Goal: Task Accomplishment & Management: Complete application form

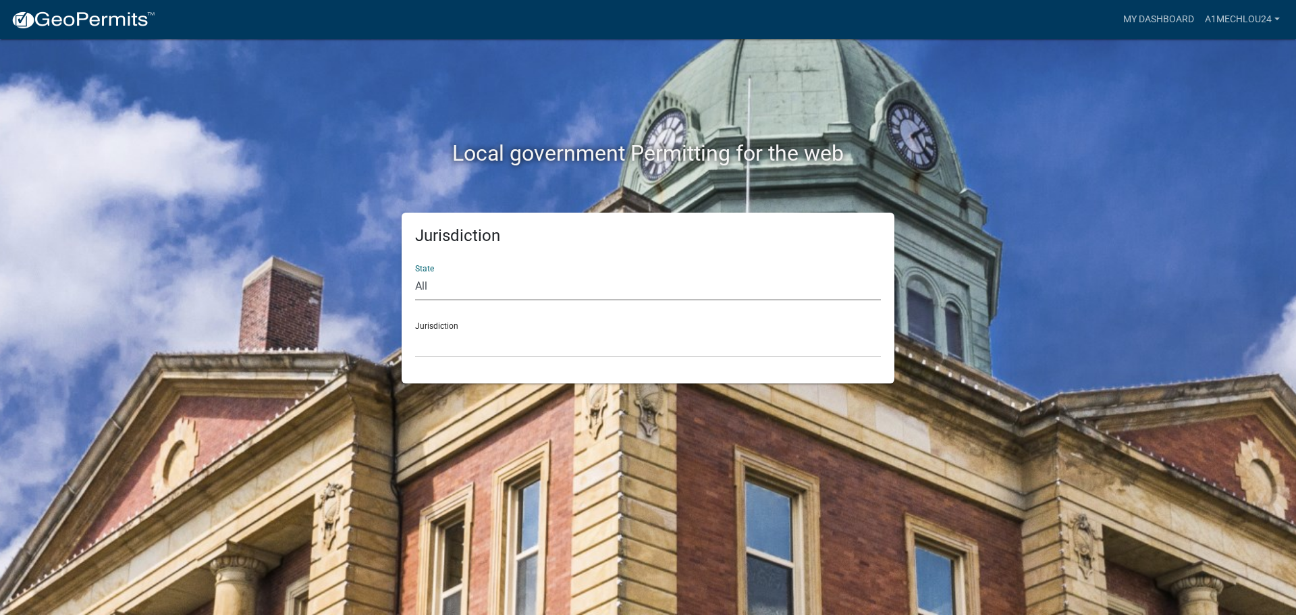
click at [426, 294] on select "All [US_STATE] [US_STATE] [US_STATE] [US_STATE] [US_STATE] [US_STATE] [US_STATE…" at bounding box center [648, 287] width 466 height 28
select select "[US_STATE]"
click at [415, 273] on select "All [US_STATE] [US_STATE] [US_STATE] [US_STATE] [US_STATE] [US_STATE] [US_STATE…" at bounding box center [648, 287] width 466 height 28
click at [440, 350] on select "City of [GEOGRAPHIC_DATA], [US_STATE] City of [GEOGRAPHIC_DATA], [US_STATE] Cit…" at bounding box center [648, 344] width 466 height 28
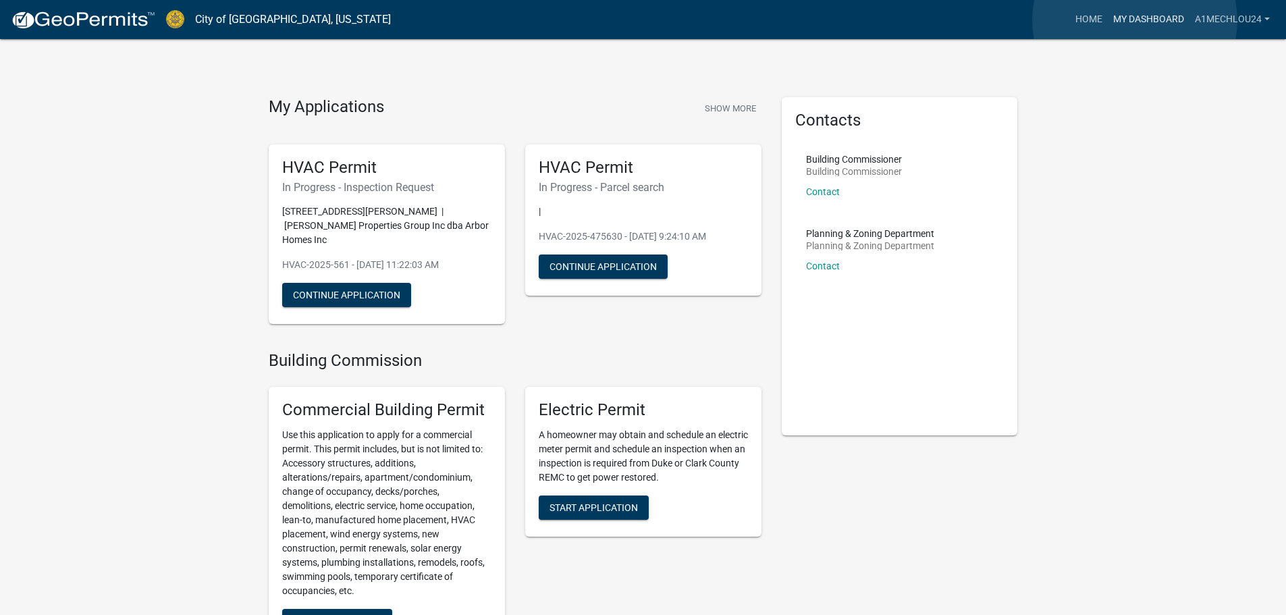
click at [1135, 20] on link "My Dashboard" at bounding box center [1149, 20] width 82 height 26
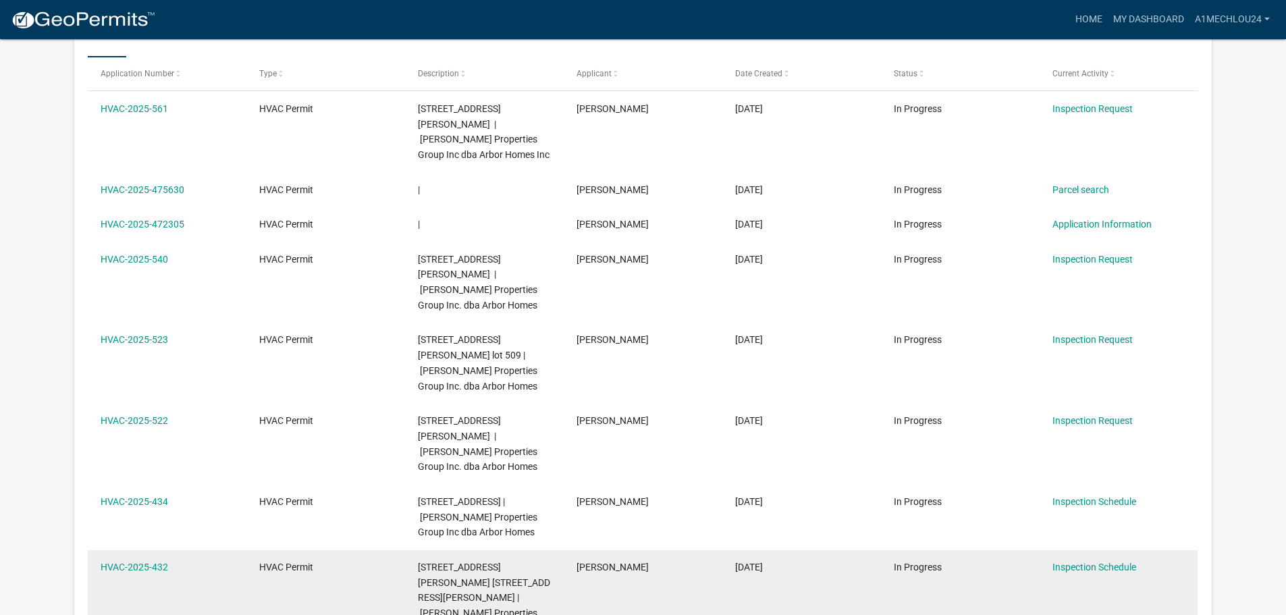
scroll to position [202, 0]
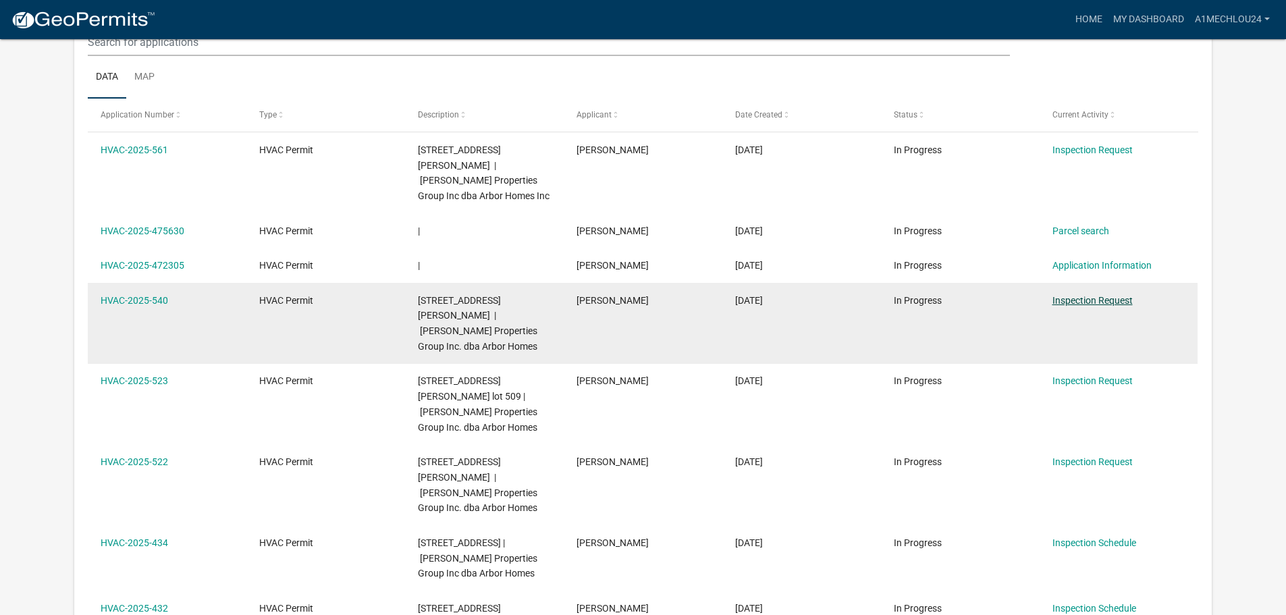
click at [1087, 295] on link "Inspection Request" at bounding box center [1092, 300] width 80 height 11
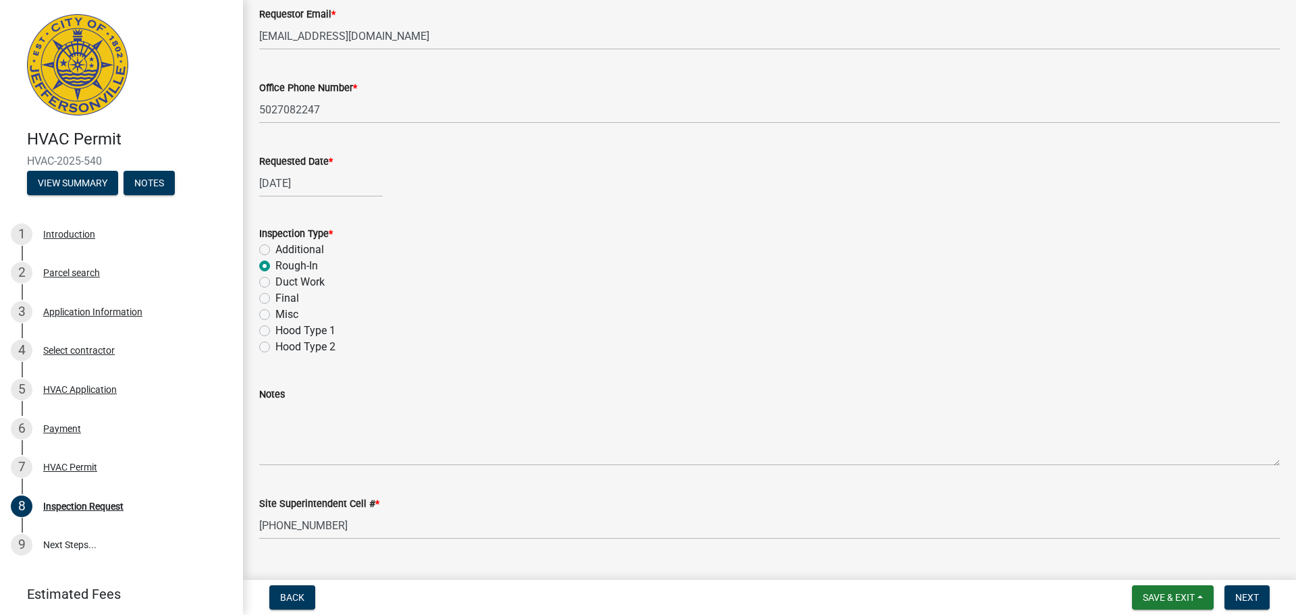
scroll to position [190, 0]
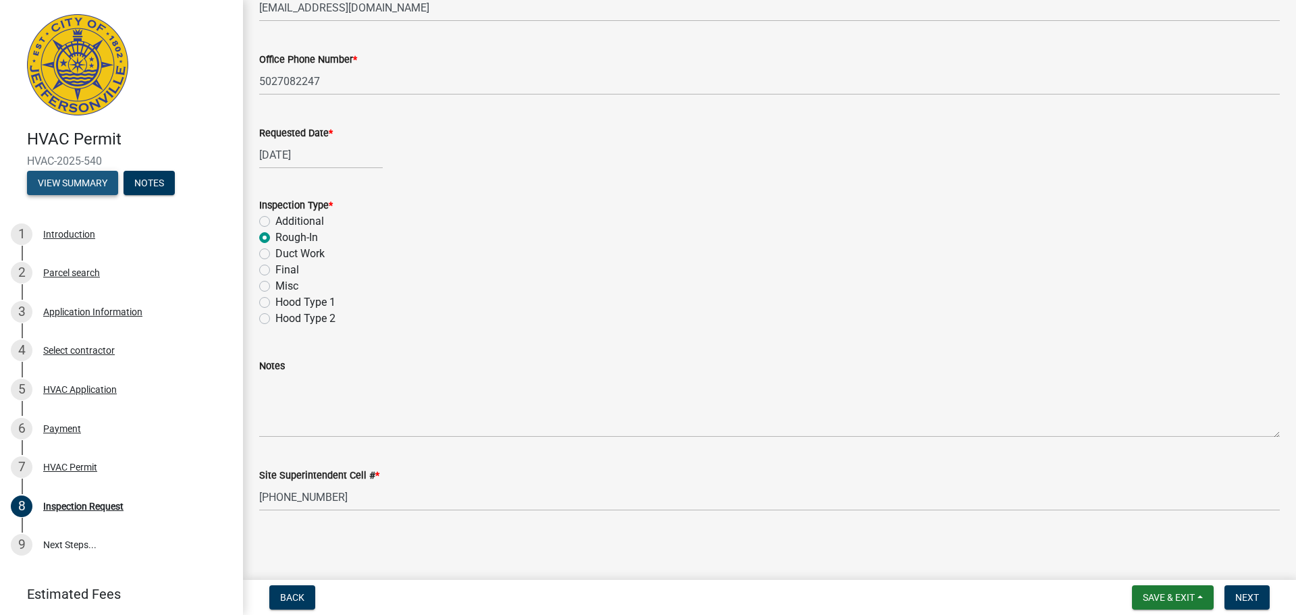
click at [82, 189] on button "View Summary" at bounding box center [72, 183] width 91 height 24
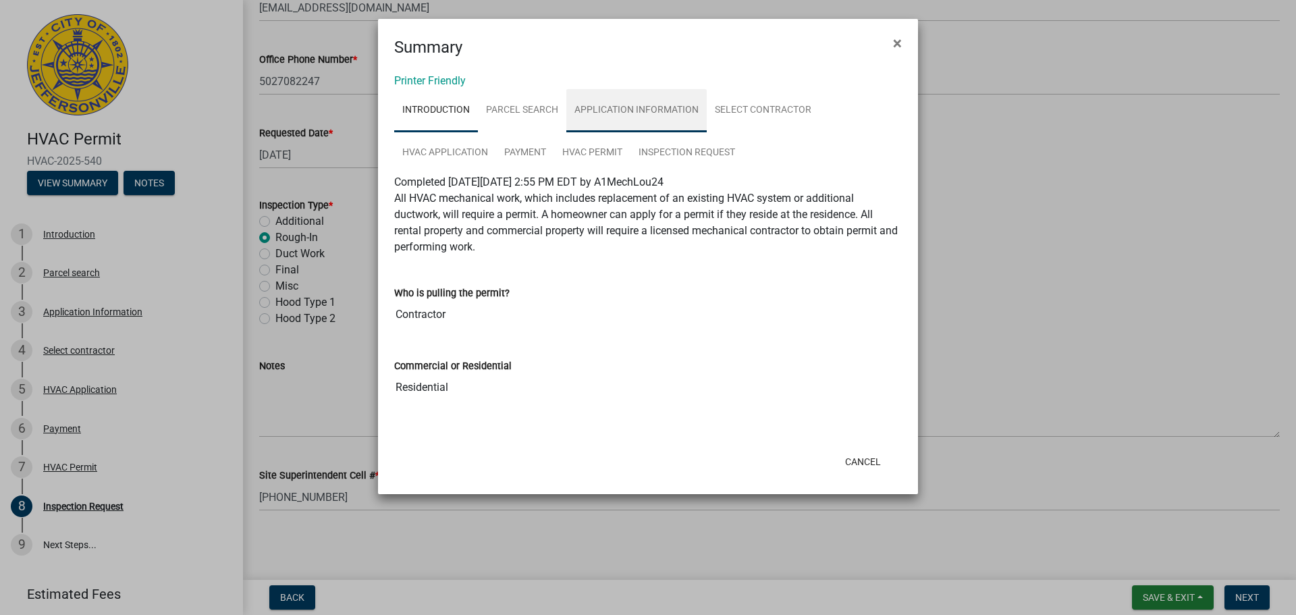
click at [629, 108] on link "Application Information" at bounding box center [636, 110] width 140 height 43
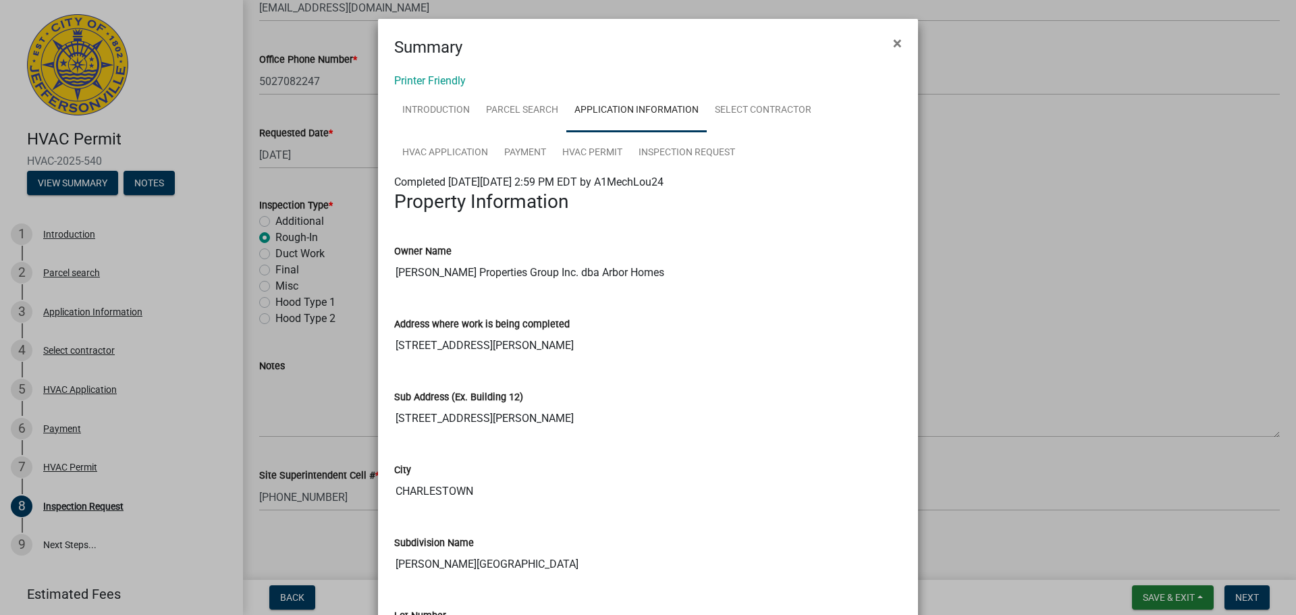
click at [483, 412] on input "[STREET_ADDRESS][PERSON_NAME]" at bounding box center [648, 418] width 508 height 27
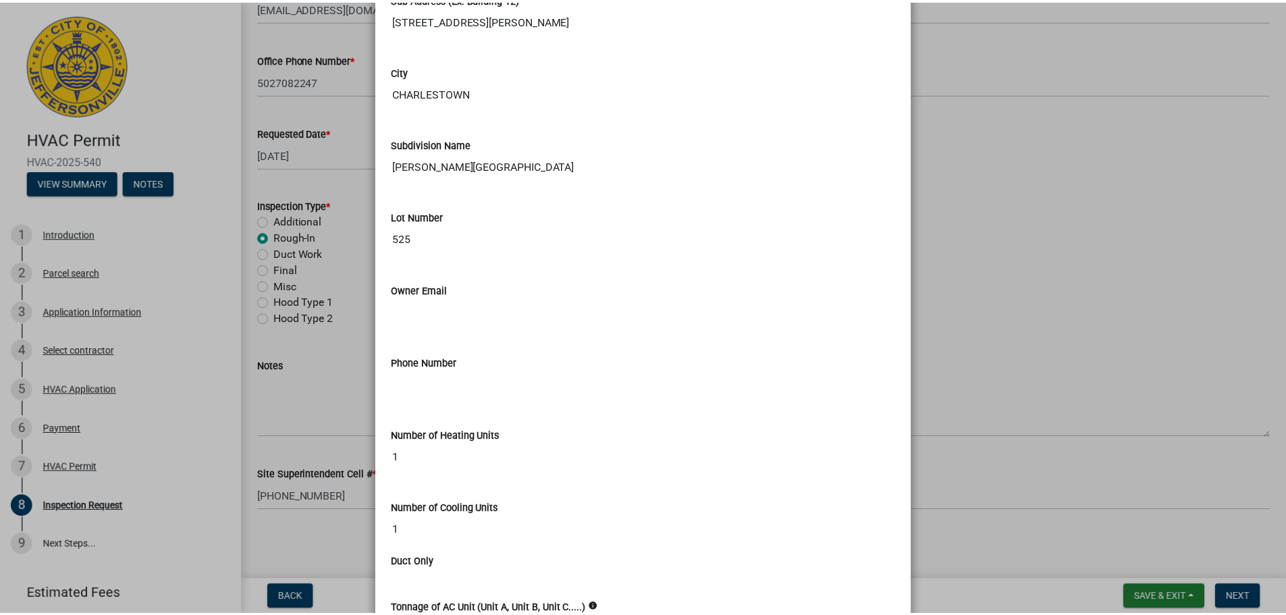
scroll to position [234, 0]
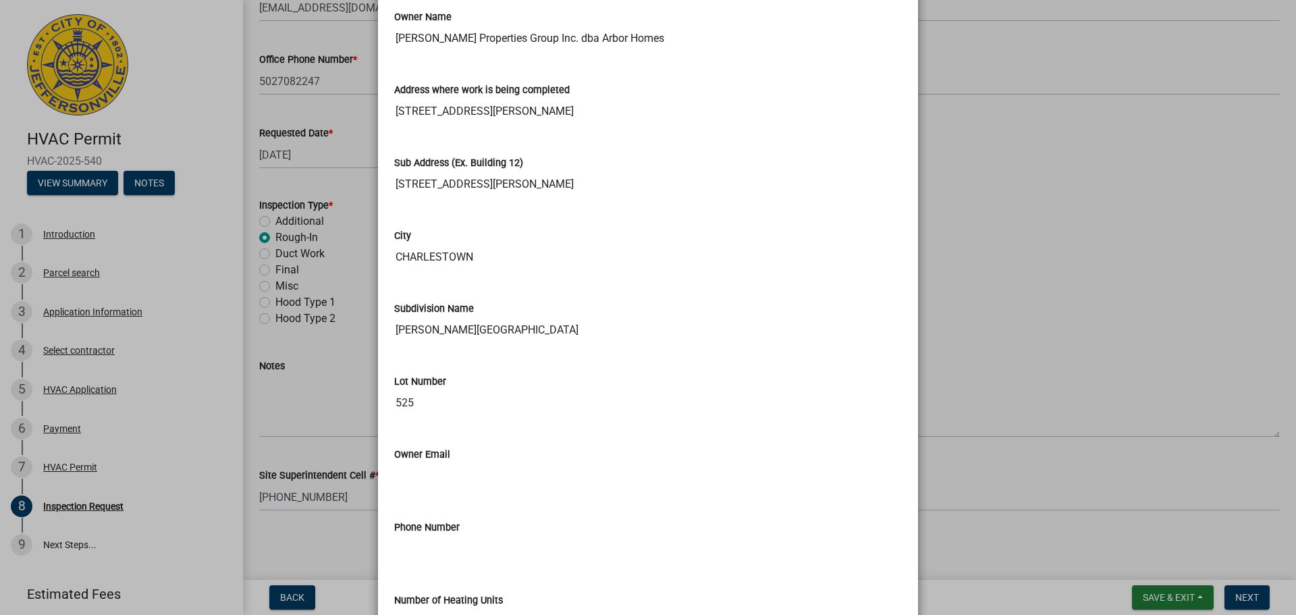
click at [1017, 45] on ngb-modal-window "Summary × Printer Friendly Introduction Parcel search Application Information S…" at bounding box center [648, 307] width 1296 height 615
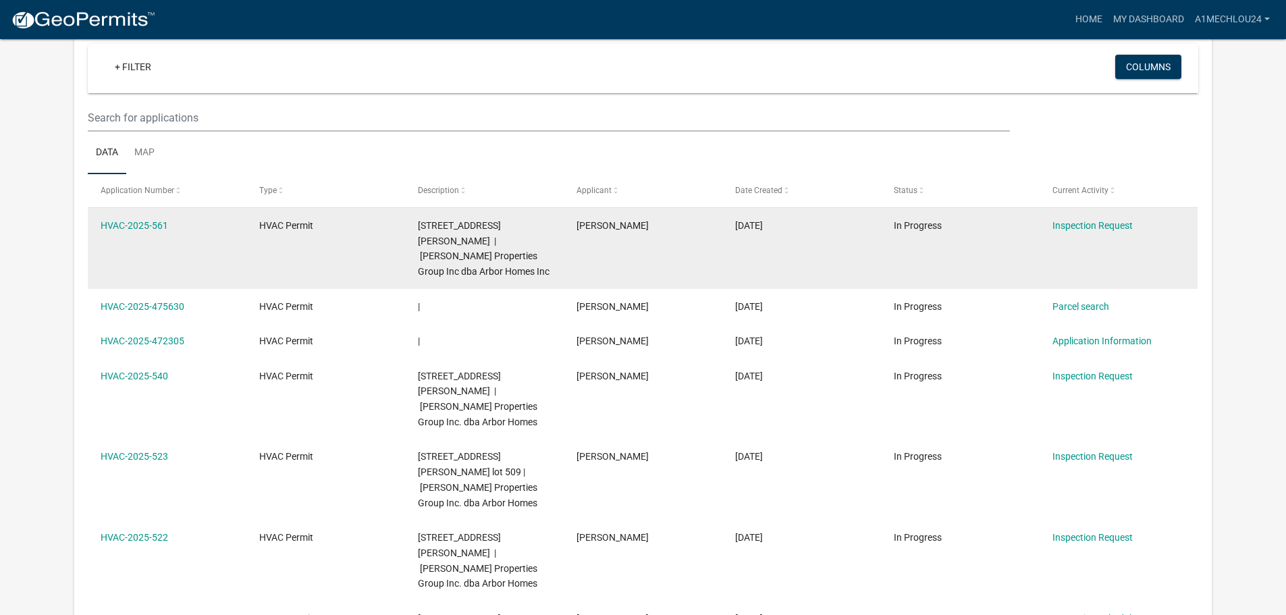
scroll to position [135, 0]
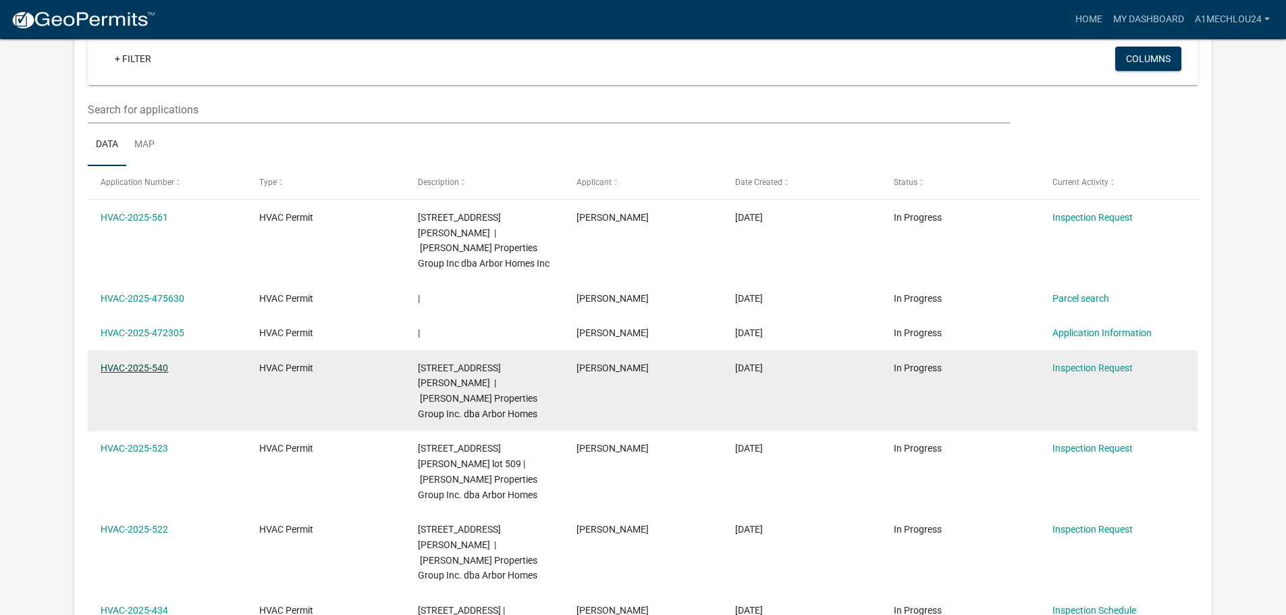
click at [156, 362] on link "HVAC-2025-540" at bounding box center [134, 367] width 67 height 11
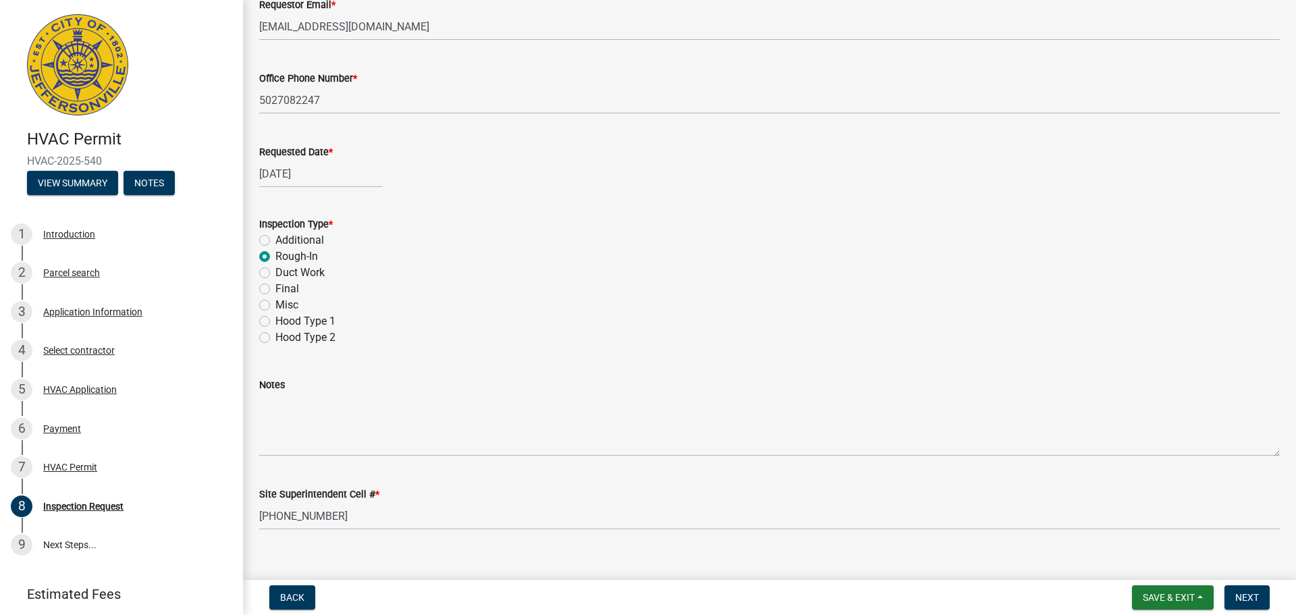
scroll to position [190, 0]
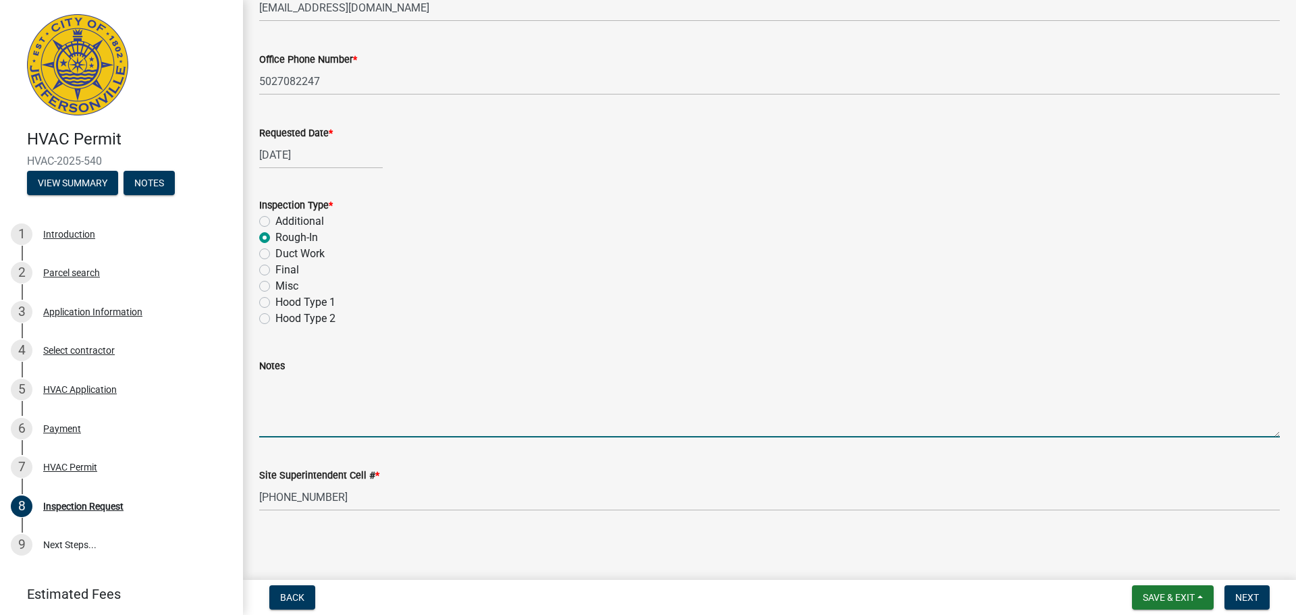
click at [369, 413] on textarea "Notes" at bounding box center [769, 405] width 1021 height 63
type textarea "[STREET_ADDRESS][PERSON_NAME][PERSON_NAME]"
click at [309, 160] on div "[DATE]" at bounding box center [321, 155] width 124 height 28
select select "9"
select select "2025"
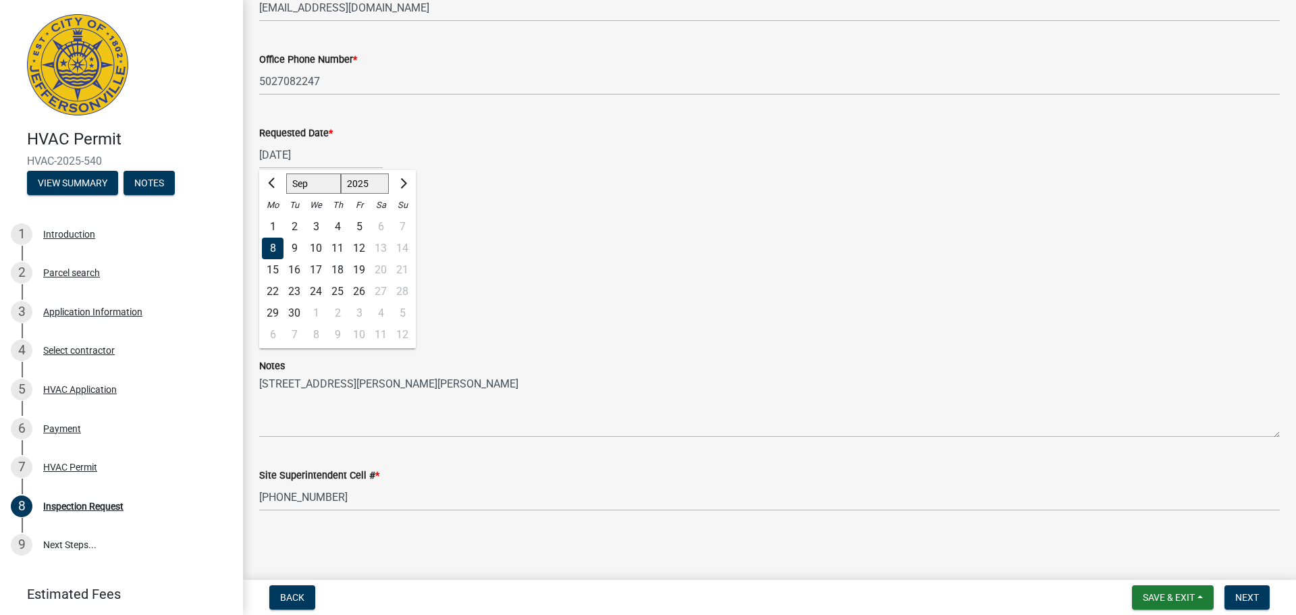
click at [315, 267] on div "17" at bounding box center [316, 270] width 22 height 22
type input "[DATE]"
click at [1176, 597] on span "Save & Exit" at bounding box center [1169, 597] width 52 height 11
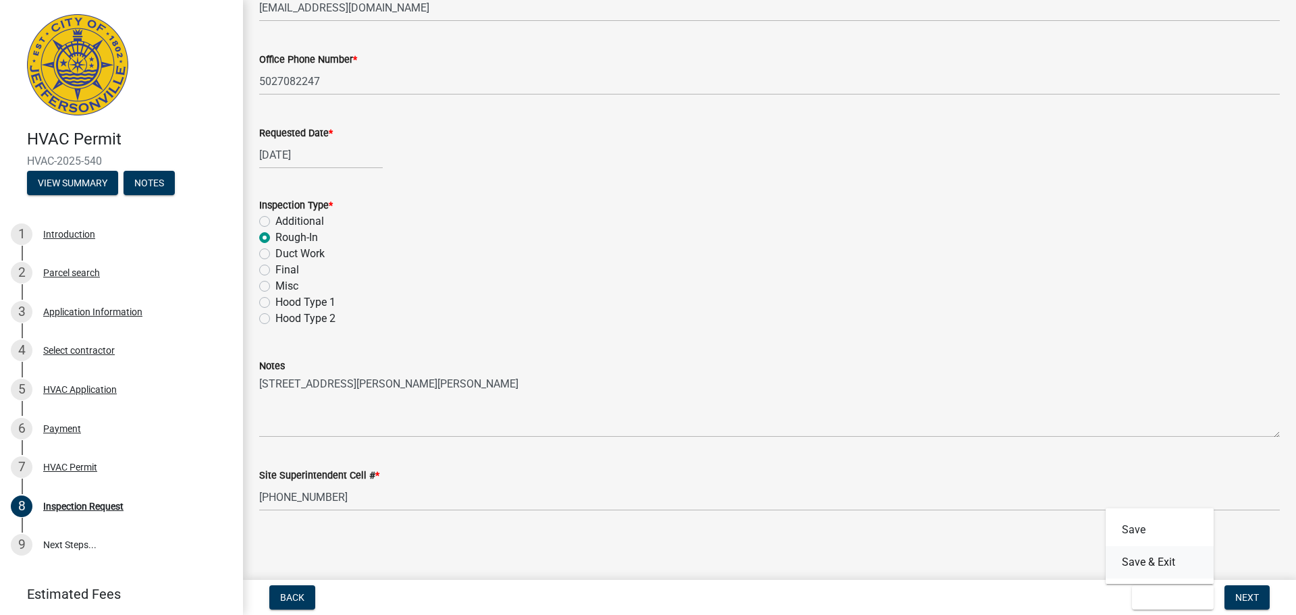
click at [1160, 559] on button "Save & Exit" at bounding box center [1160, 562] width 108 height 32
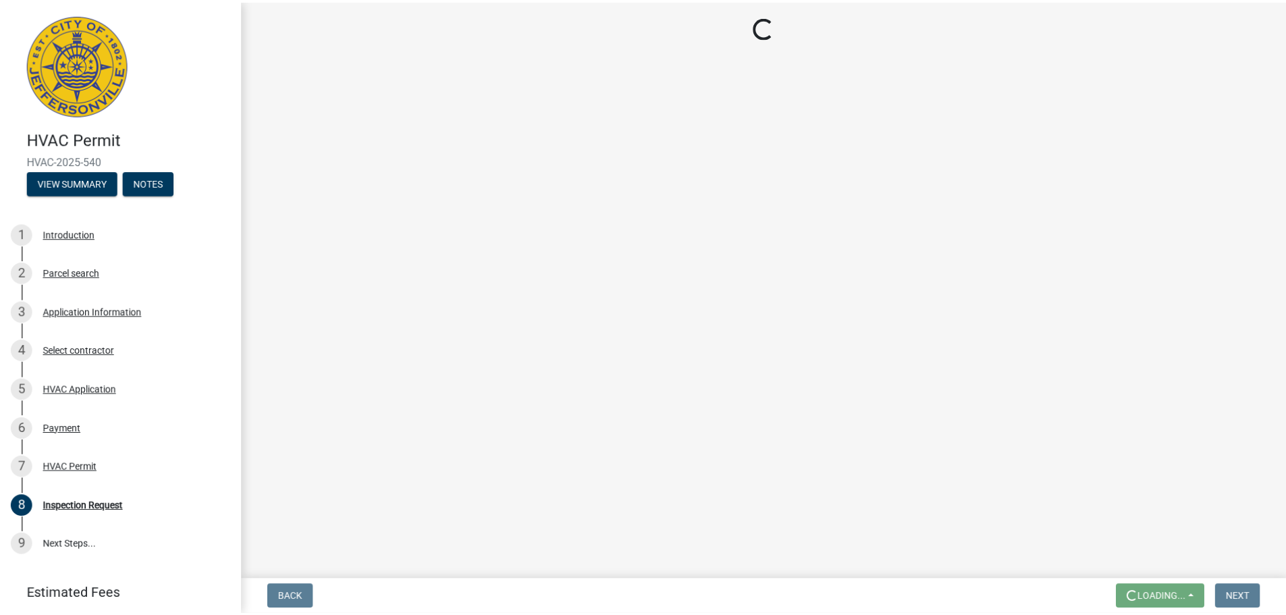
scroll to position [0, 0]
